Goal: Task Accomplishment & Management: Manage account settings

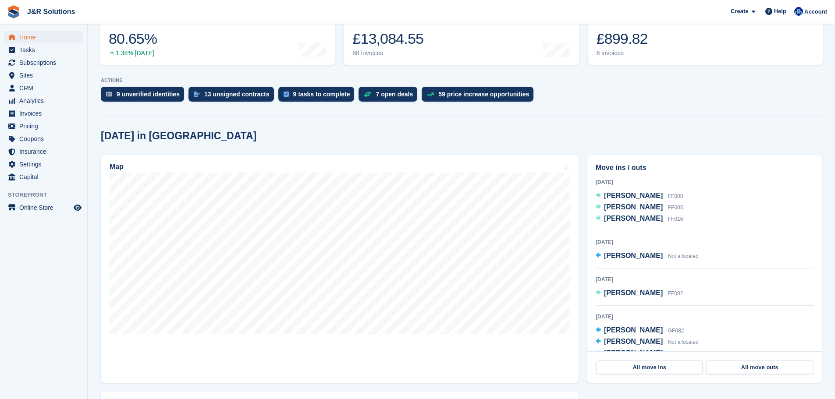
scroll to position [131, 0]
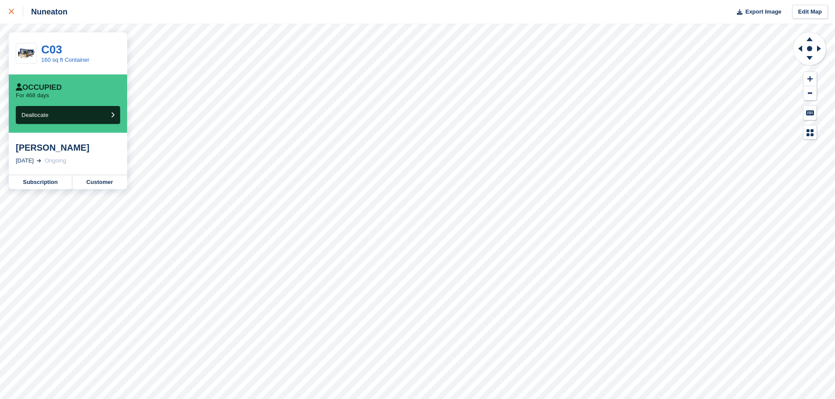
click at [11, 18] on link at bounding box center [11, 12] width 23 height 24
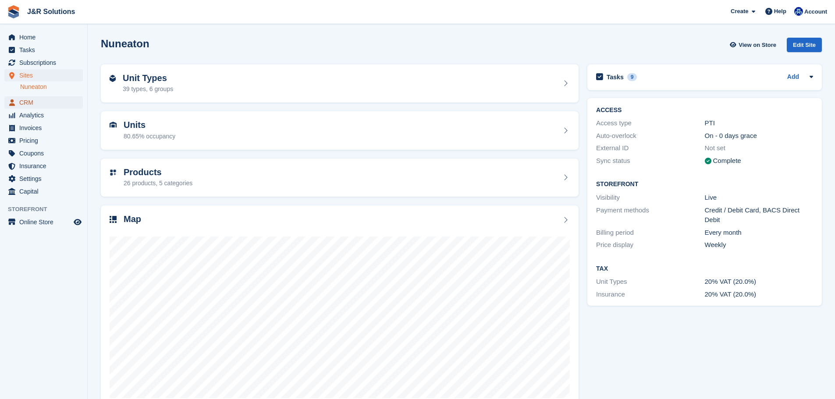
click at [43, 106] on span "CRM" at bounding box center [45, 102] width 53 height 12
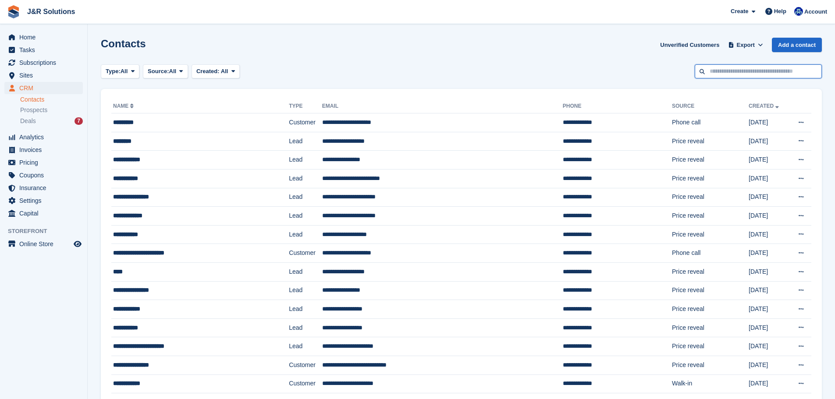
click at [732, 73] on input "text" at bounding box center [758, 71] width 127 height 14
type input "**********"
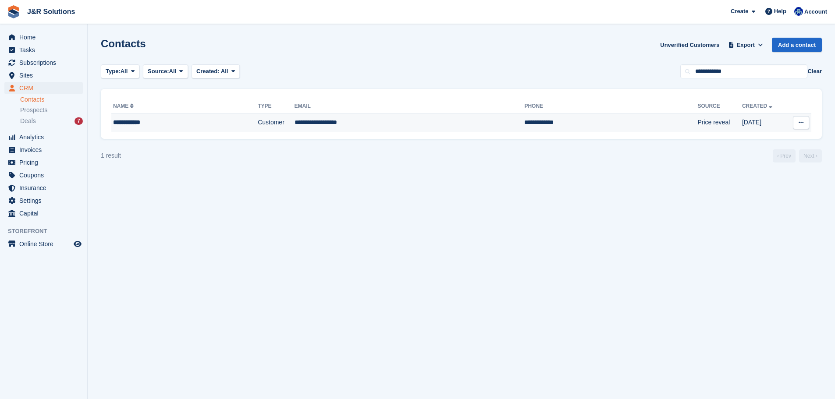
click at [313, 121] on td "**********" at bounding box center [409, 123] width 230 height 18
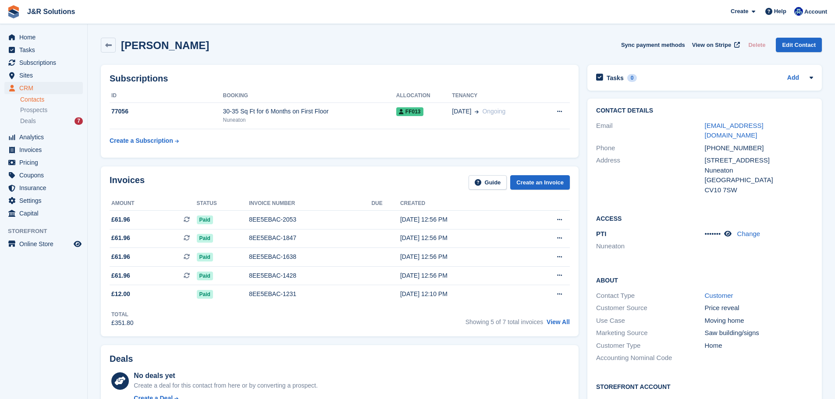
click at [458, 61] on div "Subscriptions ID Booking Allocation Tenancy 77056 30-35 Sq Ft for 6 Months on F…" at bounding box center [339, 111] width 486 height 102
drag, startPoint x: 259, startPoint y: 15, endPoint x: 239, endPoint y: 34, distance: 27.0
click at [254, 18] on span "J&R Solutions Create Subscription Invoice Contact Deal Discount Page Help Chat …" at bounding box center [417, 12] width 835 height 24
click at [239, 40] on div "[PERSON_NAME] Sync payment methods View on Stripe Delete Edit Contact" at bounding box center [461, 45] width 721 height 15
click at [107, 48] on icon at bounding box center [108, 45] width 7 height 7
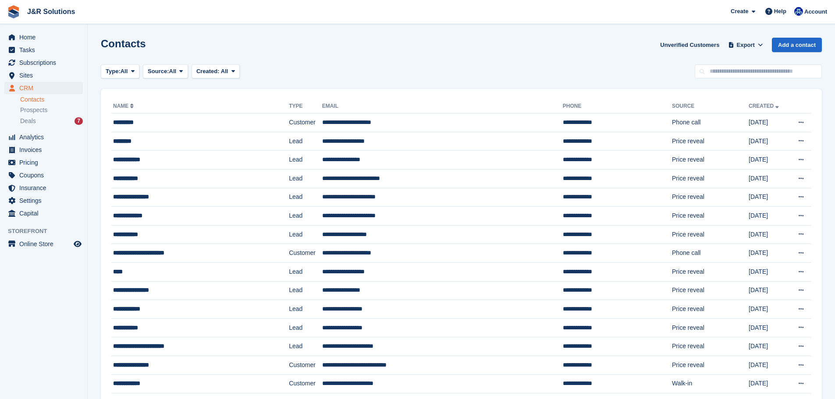
click at [326, 75] on div "Type: All All Lead Customer Source: All All Storefront Backoffice Pre-Opening i…" at bounding box center [461, 71] width 721 height 14
